Goal: Task Accomplishment & Management: Manage account settings

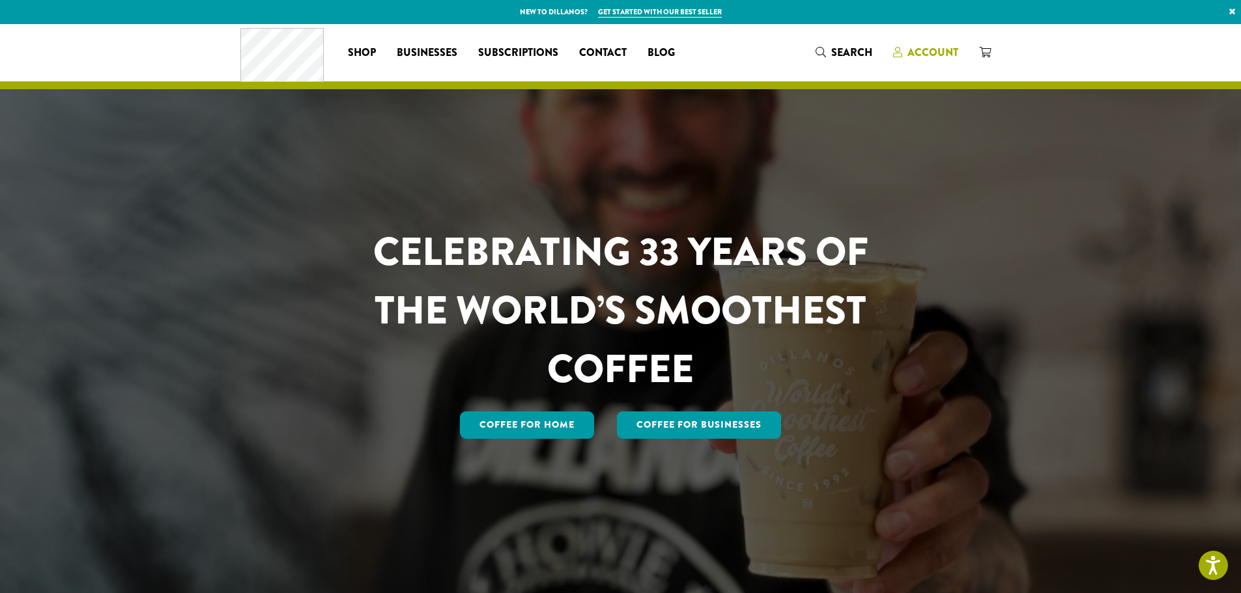
click at [918, 54] on span "Account" at bounding box center [932, 52] width 51 height 15
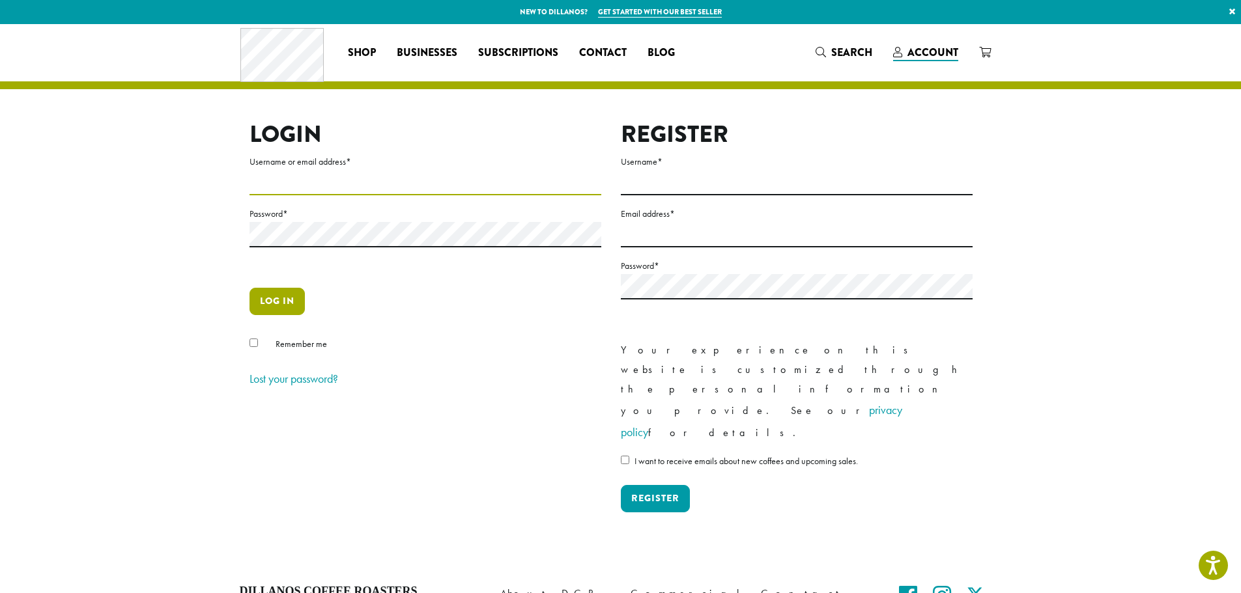
type input "**********"
click at [272, 295] on button "Log in" at bounding box center [277, 301] width 55 height 27
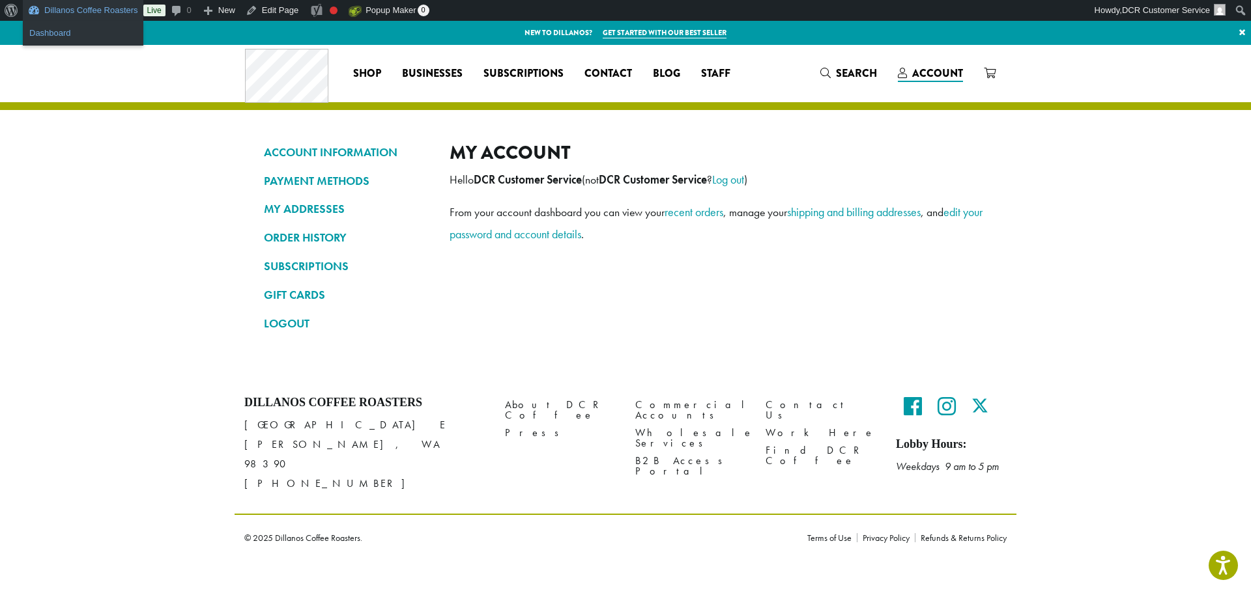
click at [73, 34] on link "Dashboard" at bounding box center [83, 33] width 121 height 17
